Goal: Transaction & Acquisition: Purchase product/service

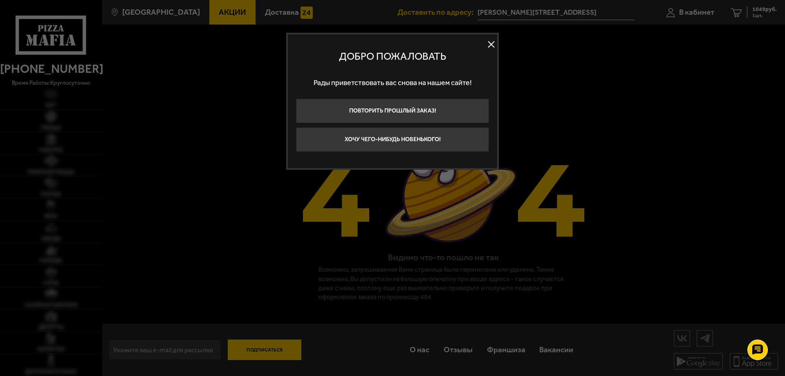
click at [489, 47] on button at bounding box center [491, 44] width 12 height 12
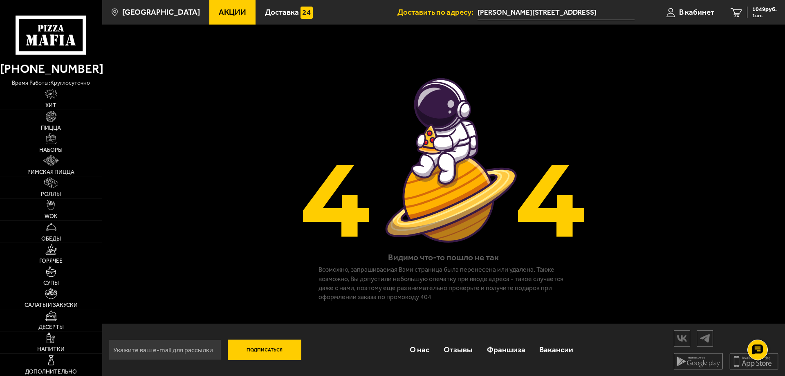
click at [49, 115] on img at bounding box center [51, 116] width 11 height 11
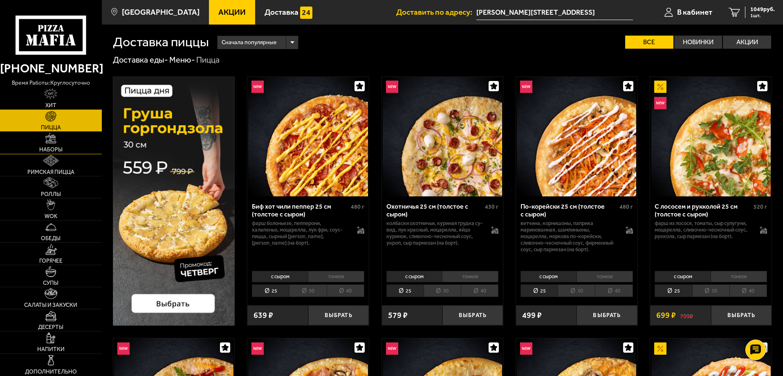
click at [56, 137] on img at bounding box center [50, 138] width 11 height 11
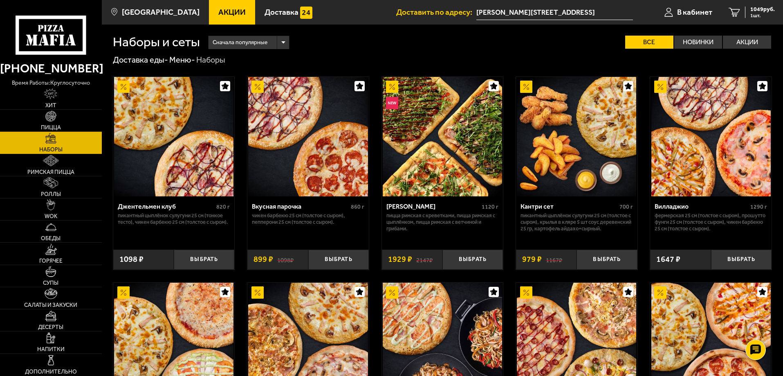
click at [304, 159] on img at bounding box center [307, 136] width 119 height 119
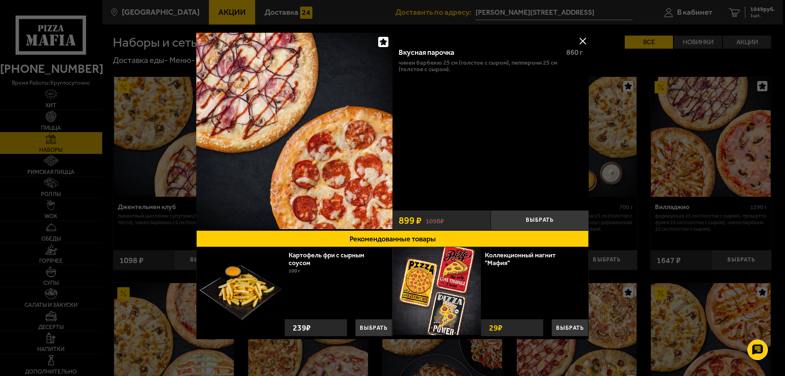
click at [586, 36] on button at bounding box center [582, 41] width 12 height 12
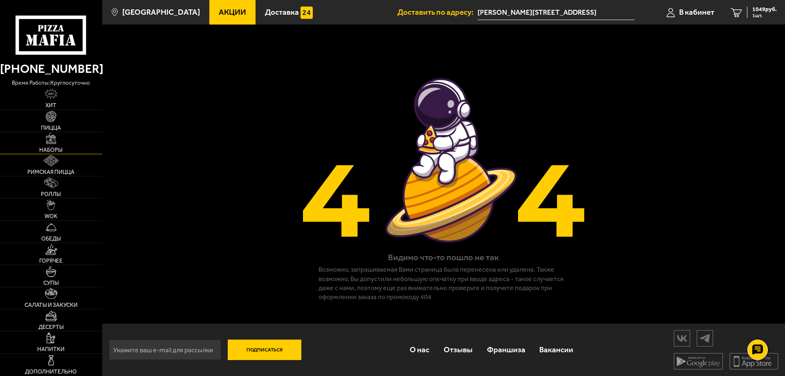
click at [49, 139] on img at bounding box center [51, 138] width 11 height 11
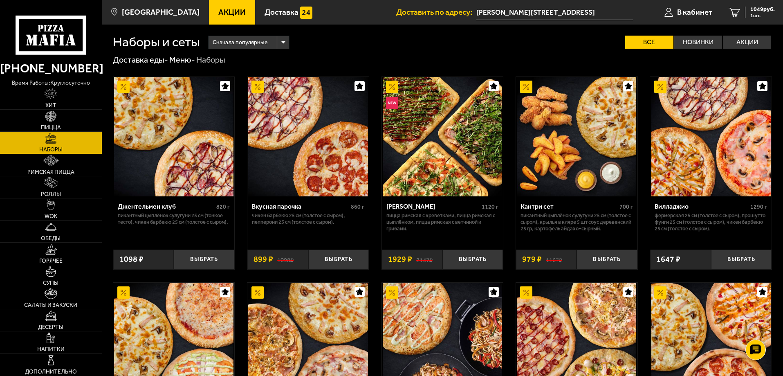
click at [294, 195] on img at bounding box center [307, 136] width 119 height 119
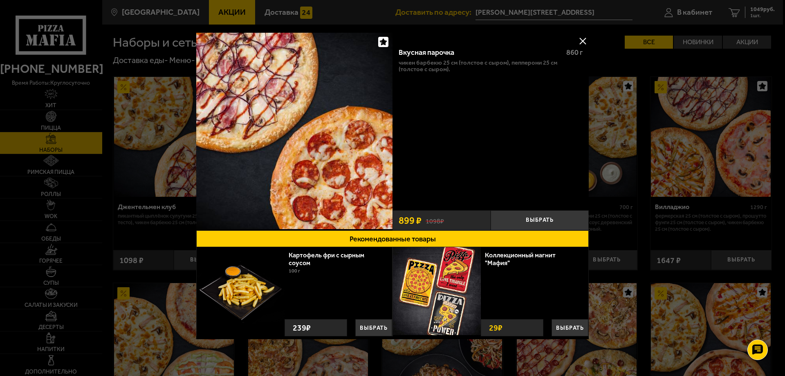
click at [583, 41] on button at bounding box center [582, 41] width 12 height 12
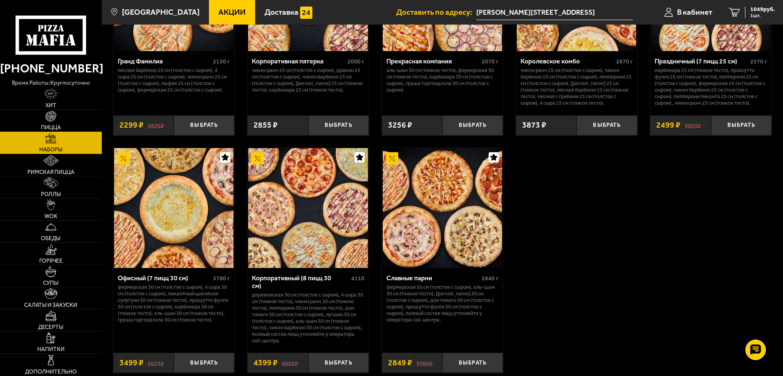
scroll to position [1226, 0]
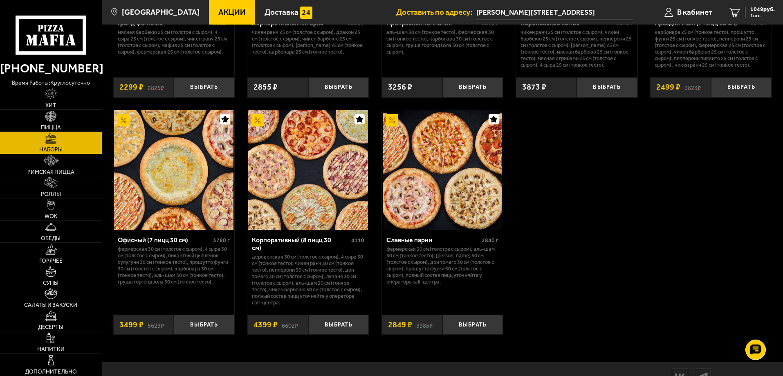
click at [180, 205] on img at bounding box center [173, 169] width 119 height 119
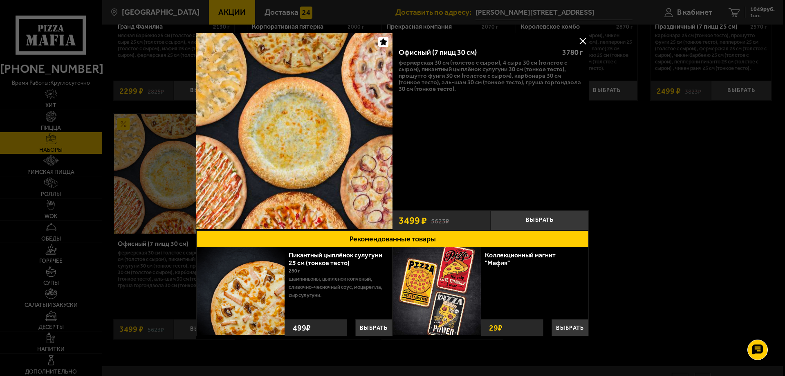
click at [615, 184] on div at bounding box center [392, 188] width 785 height 376
